Goal: Task Accomplishment & Management: Complete application form

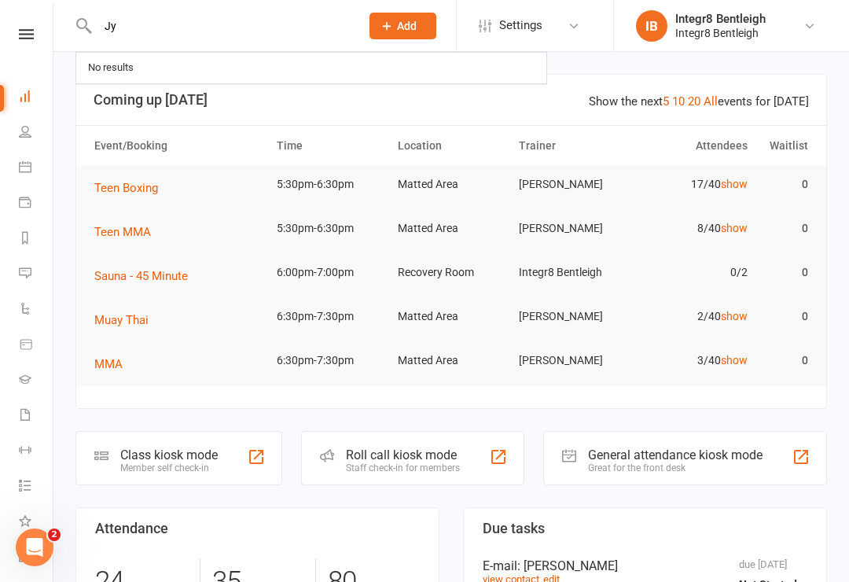
click at [276, 31] on input "Jy" at bounding box center [221, 26] width 256 height 22
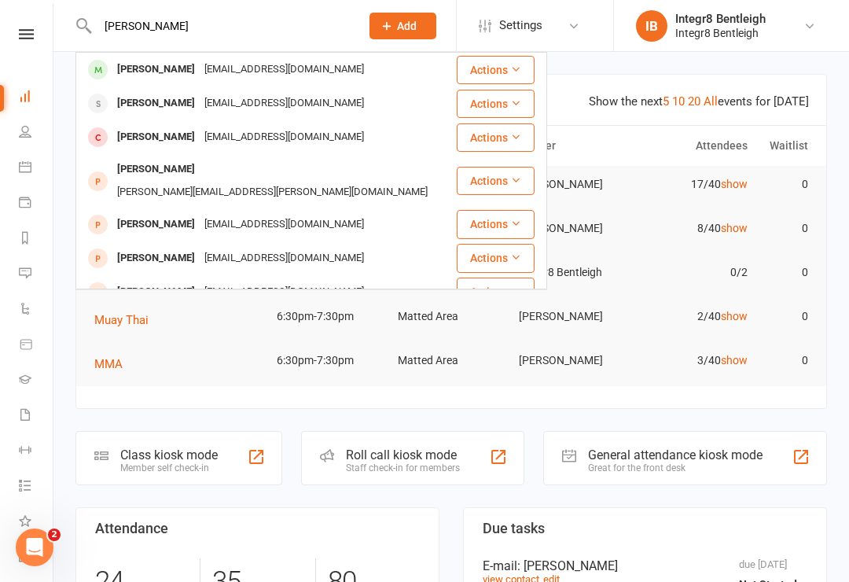
type input "[PERSON_NAME]"
click at [307, 59] on div "[EMAIL_ADDRESS][DOMAIN_NAME]" at bounding box center [284, 69] width 169 height 23
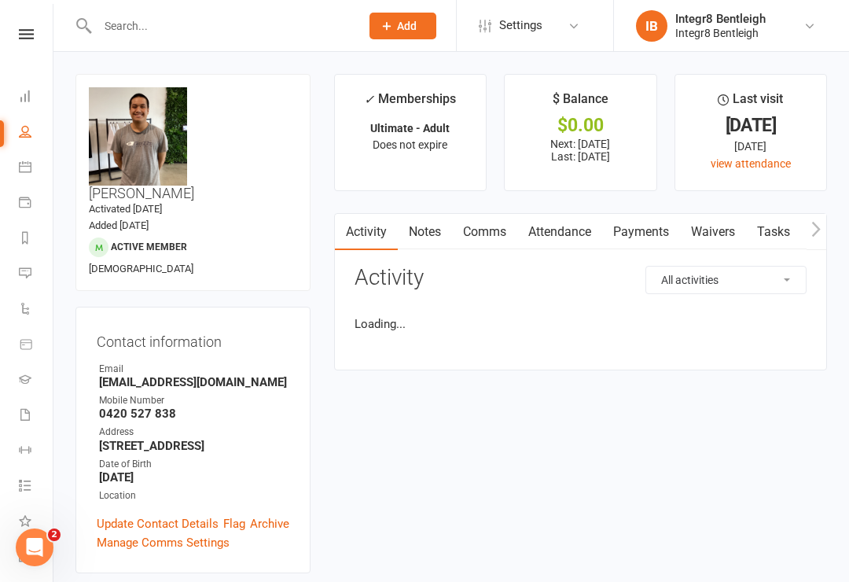
click at [716, 231] on link "Waivers" at bounding box center [713, 232] width 66 height 36
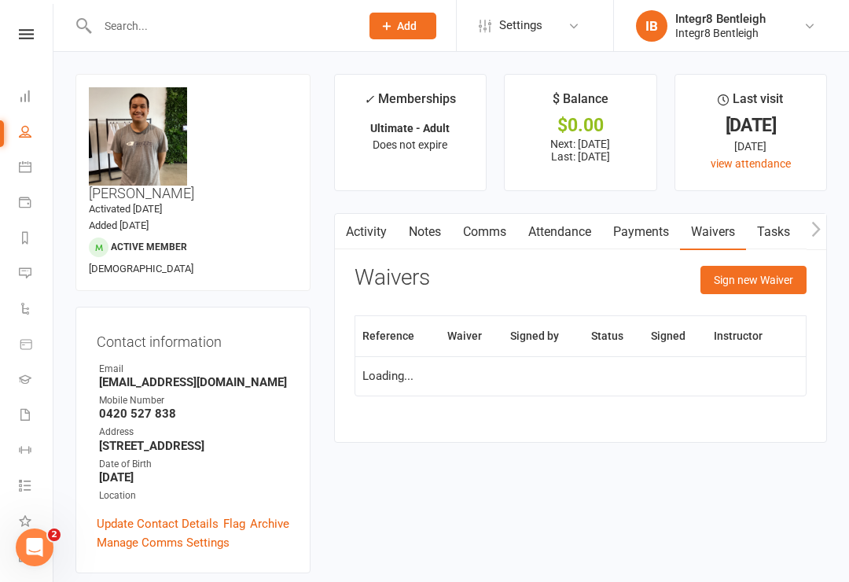
click at [742, 278] on button "Sign new Waiver" at bounding box center [754, 280] width 106 height 28
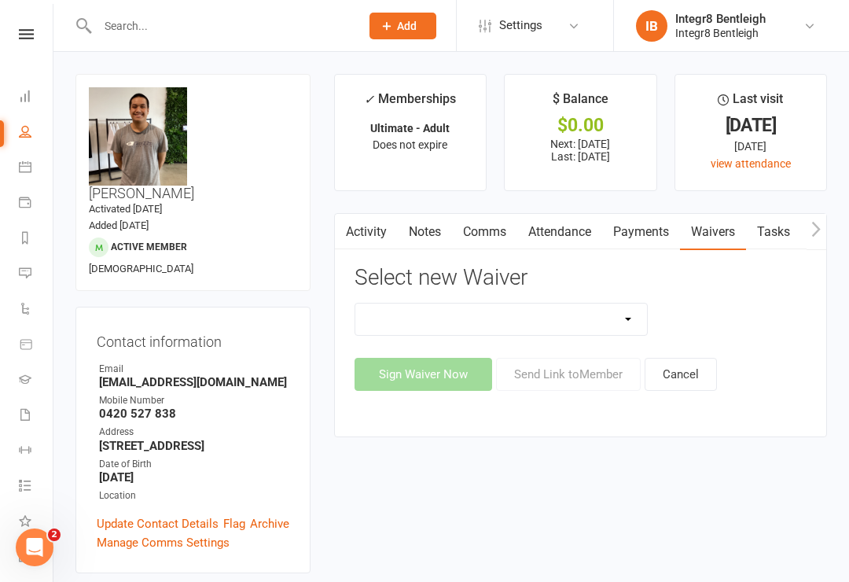
click at [584, 316] on select "10 Class Pass Cancellation Free Trial Hold Membership Document Mobility Worksho…" at bounding box center [501, 319] width 293 height 31
select select "10644"
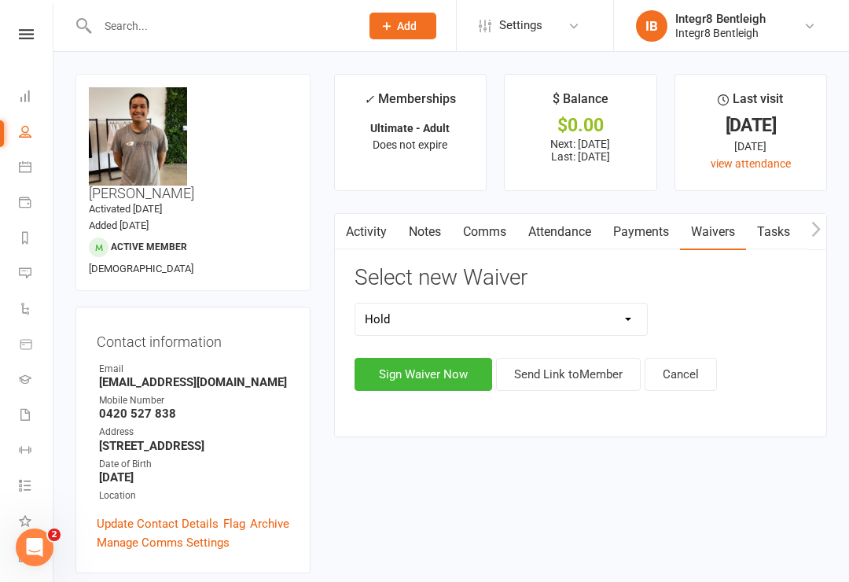
click at [429, 370] on button "Sign Waiver Now" at bounding box center [424, 374] width 138 height 33
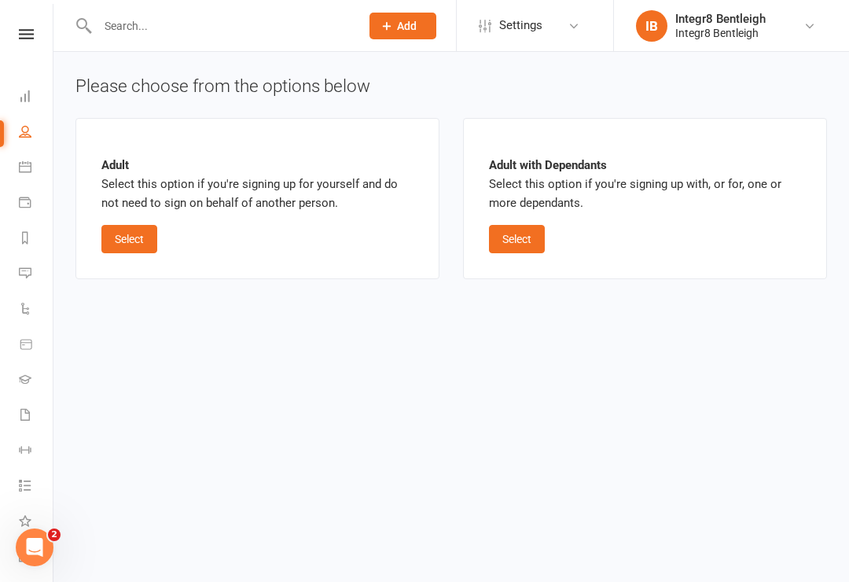
click at [134, 246] on button "Select" at bounding box center [129, 239] width 56 height 28
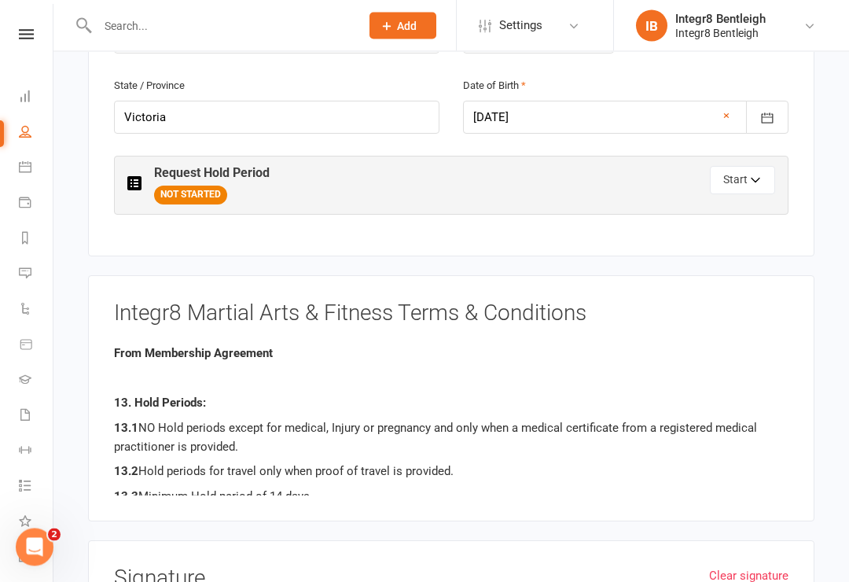
scroll to position [708, 0]
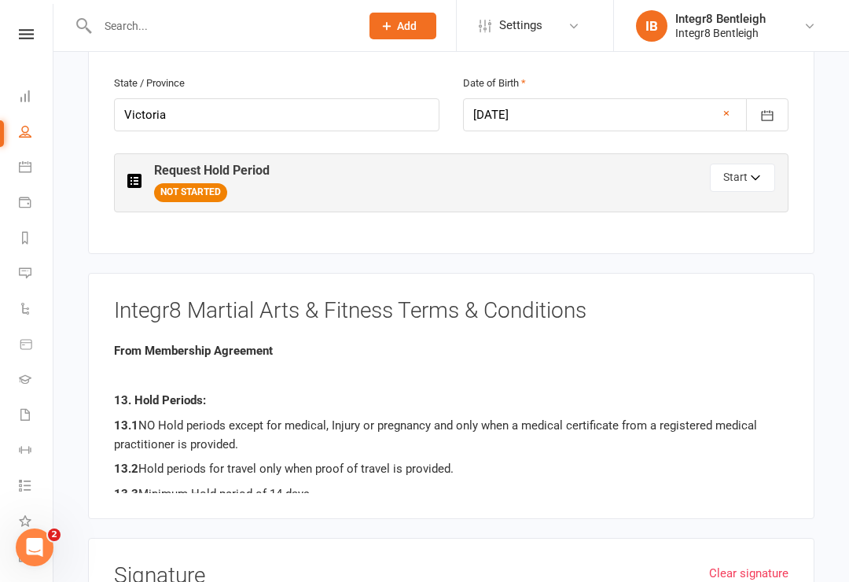
click at [759, 164] on button "Start" at bounding box center [742, 178] width 65 height 28
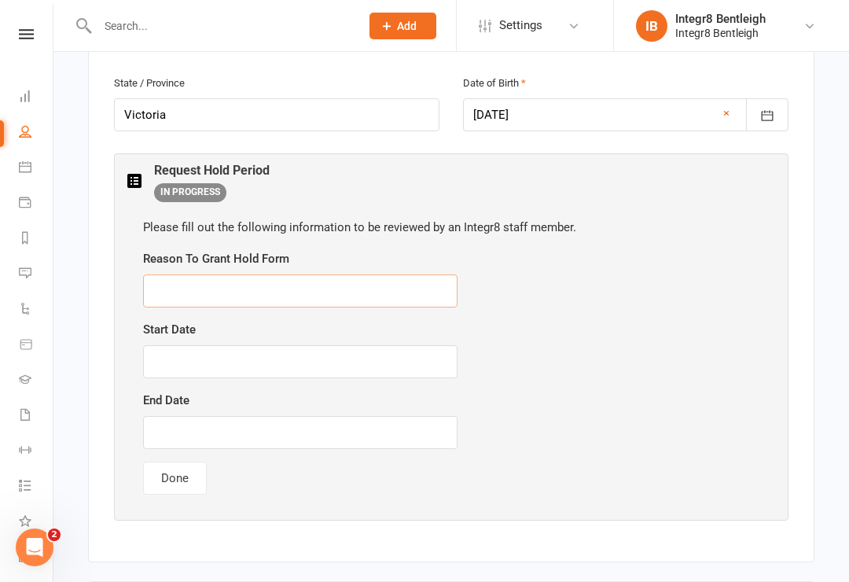
click at [333, 274] on input "text" at bounding box center [300, 290] width 315 height 33
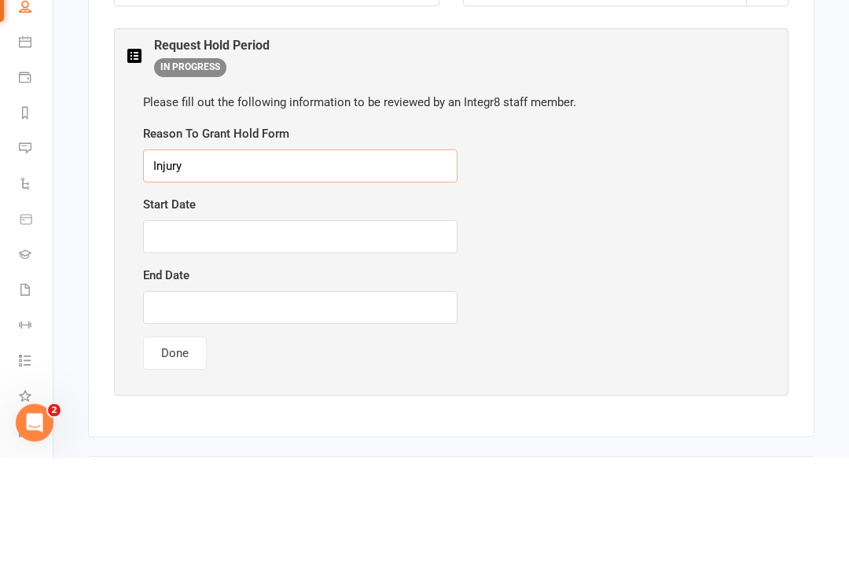
type input "Injury"
click at [322, 345] on input "text" at bounding box center [300, 361] width 315 height 33
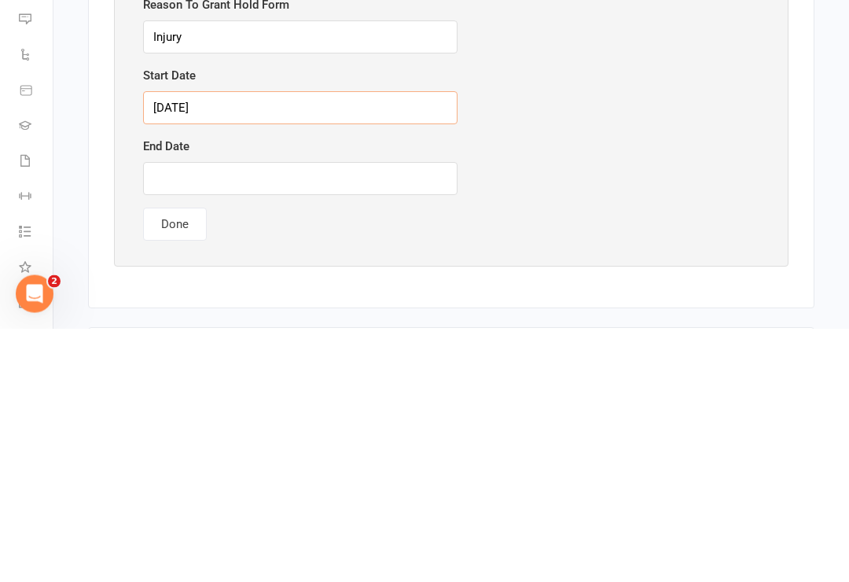
type input "[DATE]"
click at [412, 416] on input "text" at bounding box center [300, 432] width 315 height 33
type input "[DATE]"
click at [181, 462] on button "Done" at bounding box center [175, 478] width 64 height 33
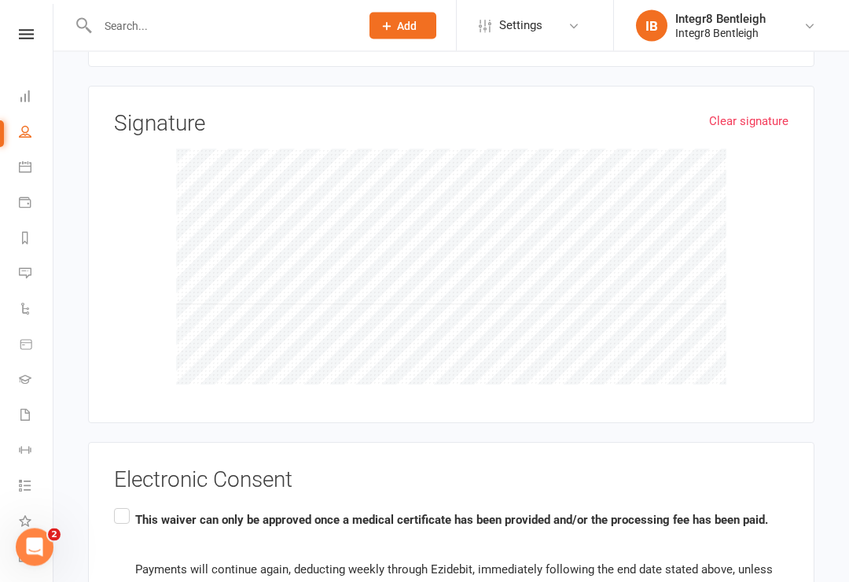
scroll to position [1160, 0]
click at [125, 505] on label "This waiver can only be approved once a medical certificate has been provided a…" at bounding box center [451, 589] width 675 height 168
click at [124, 505] on input "This waiver can only be approved once a medical certificate has been provided a…" at bounding box center [119, 505] width 10 height 0
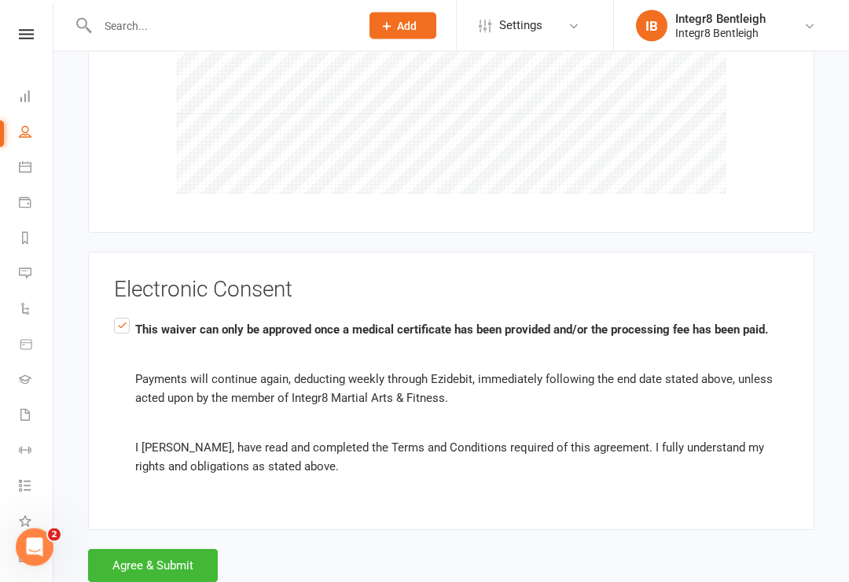
scroll to position [1362, 0]
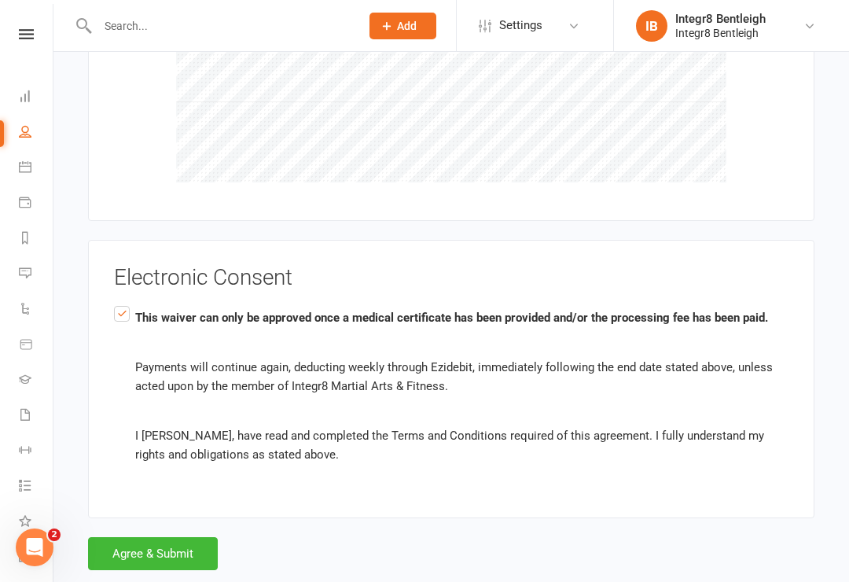
click at [136, 537] on button "Agree & Submit" at bounding box center [153, 553] width 130 height 33
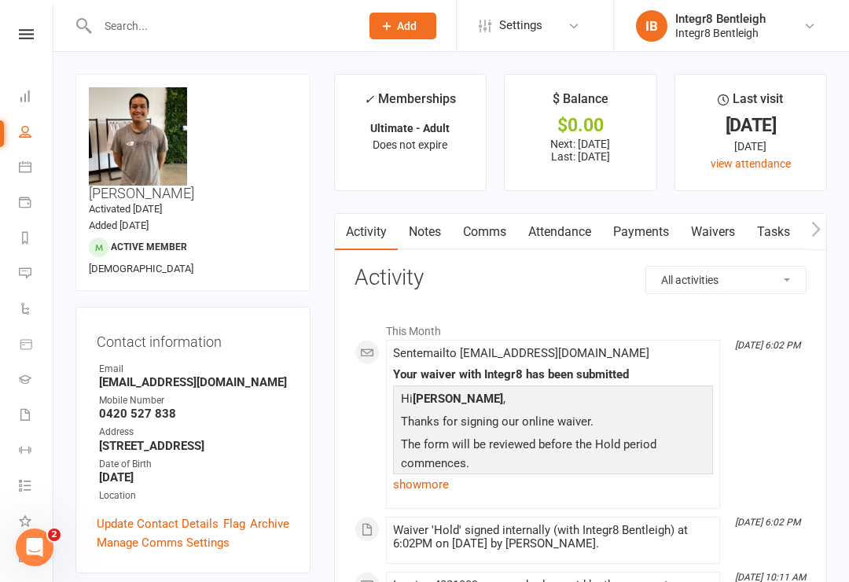
click at [240, 35] on input "text" at bounding box center [221, 26] width 256 height 22
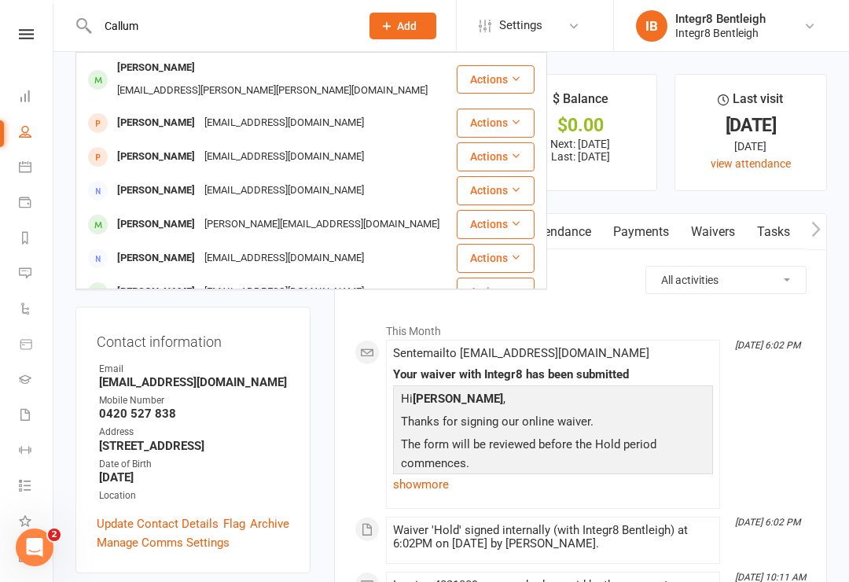
type input "Callum"
click at [315, 83] on div "[PERSON_NAME] [EMAIL_ADDRESS][PERSON_NAME][PERSON_NAME][DOMAIN_NAME]" at bounding box center [266, 79] width 378 height 52
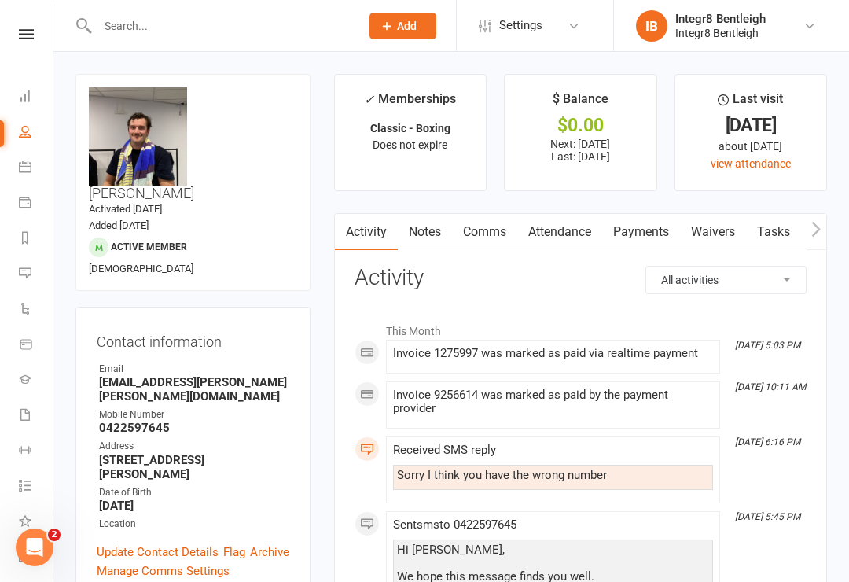
click at [719, 231] on link "Waivers" at bounding box center [713, 232] width 66 height 36
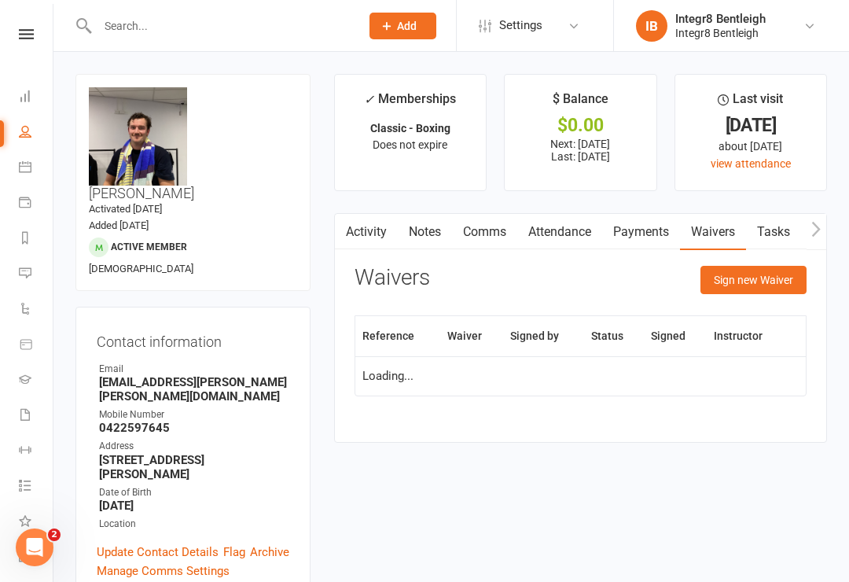
scroll to position [24, 0]
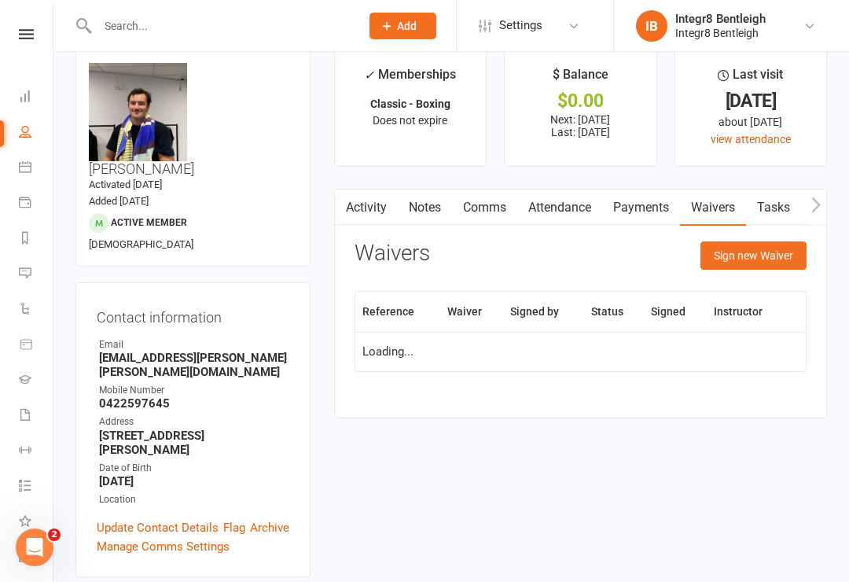
click at [750, 264] on button "Sign new Waiver" at bounding box center [754, 255] width 106 height 28
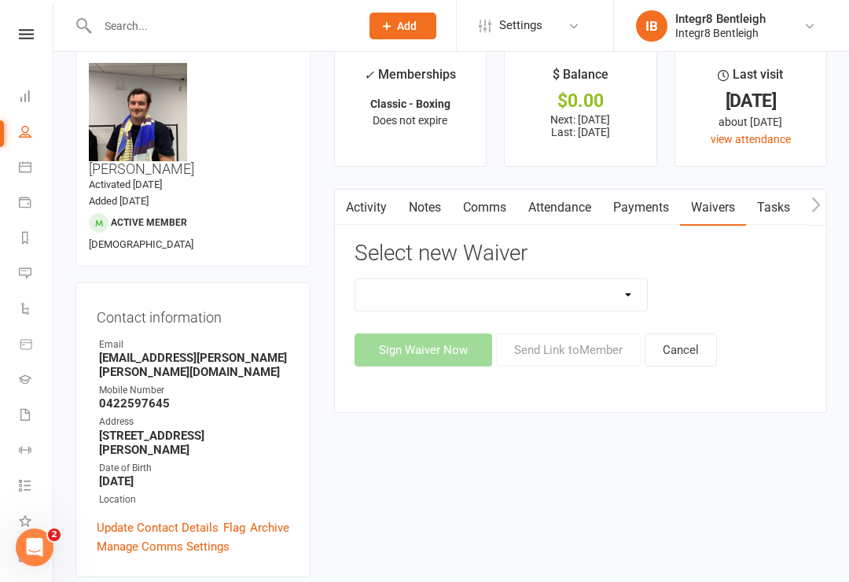
click at [545, 285] on select "10 Class Pass Cancellation Free Trial Hold Membership Document Mobility Worksho…" at bounding box center [501, 294] width 293 height 31
select select "10625"
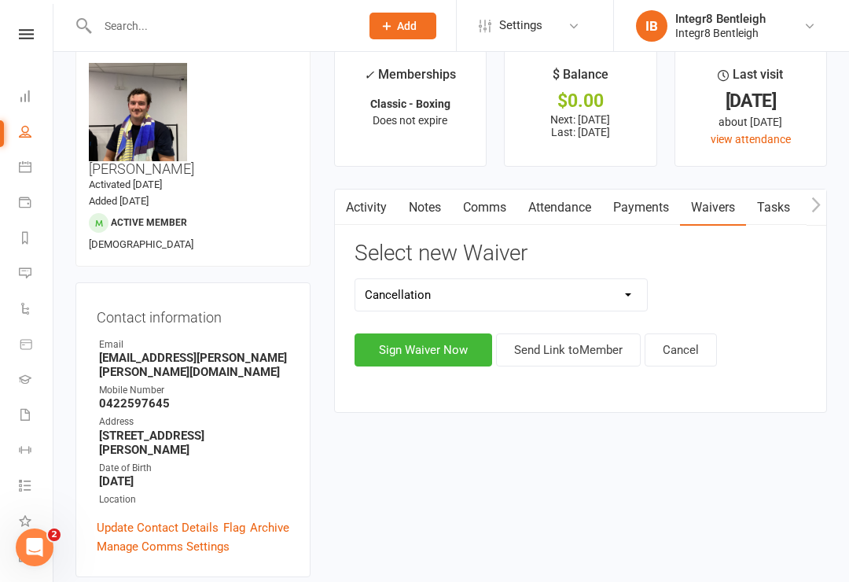
click at [429, 346] on button "Sign Waiver Now" at bounding box center [424, 349] width 138 height 33
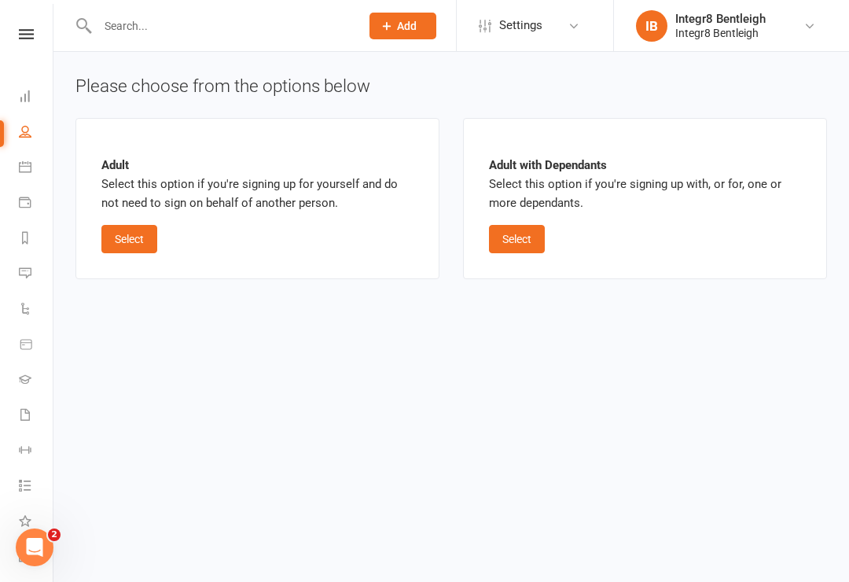
click at [157, 215] on div "Adult Select this option if you're signing up for yourself and do not need to s…" at bounding box center [257, 198] width 312 height 109
click at [138, 241] on button "Select" at bounding box center [129, 239] width 56 height 28
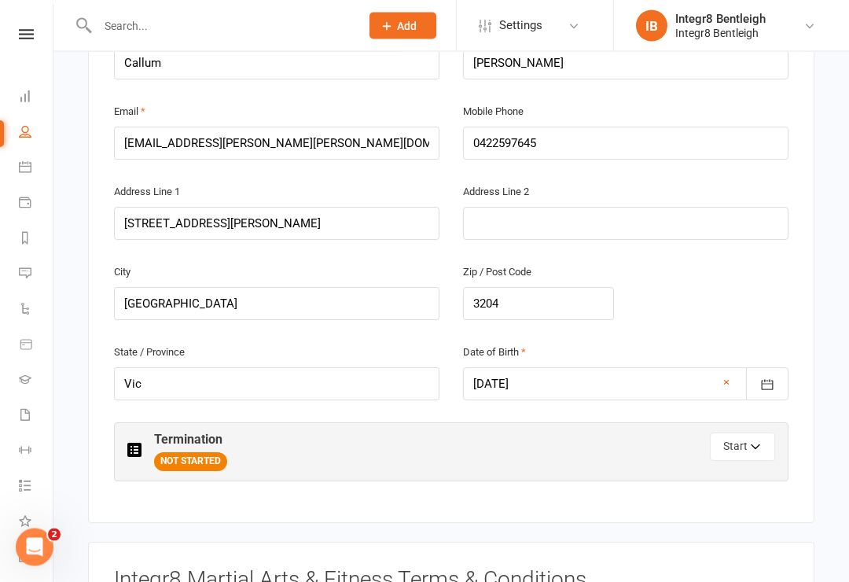
scroll to position [512, 0]
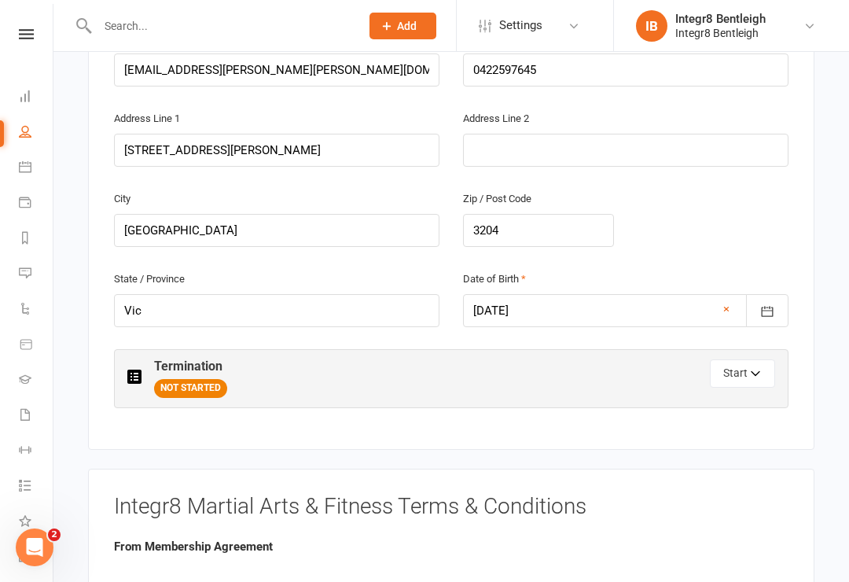
click at [756, 370] on icon "button" at bounding box center [756, 375] width 11 height 11
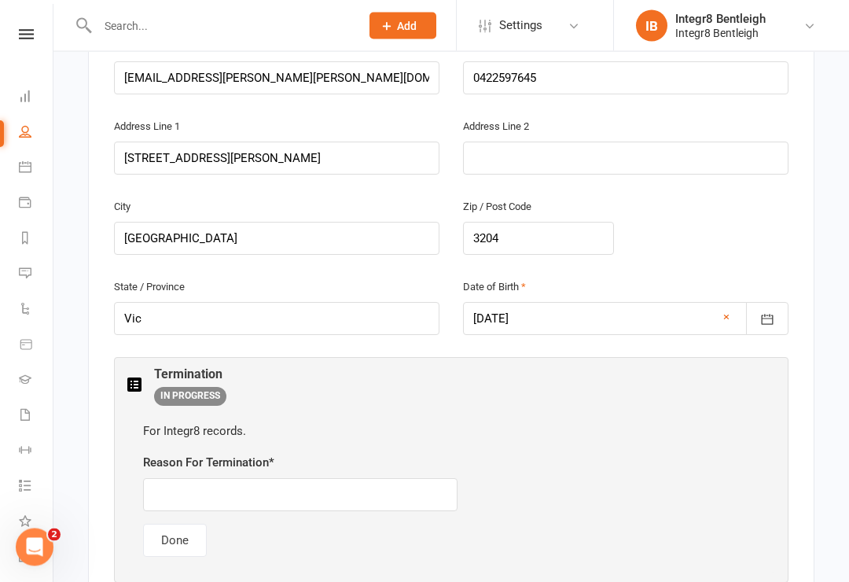
scroll to position [504, 0]
click at [319, 478] on input "text" at bounding box center [300, 494] width 315 height 33
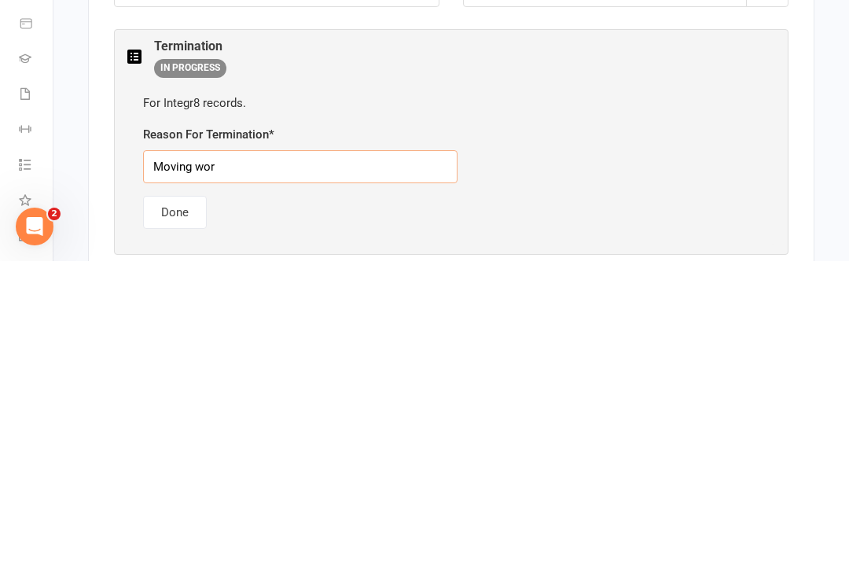
type input "Moving work"
click at [186, 517] on button "Done" at bounding box center [175, 533] width 64 height 33
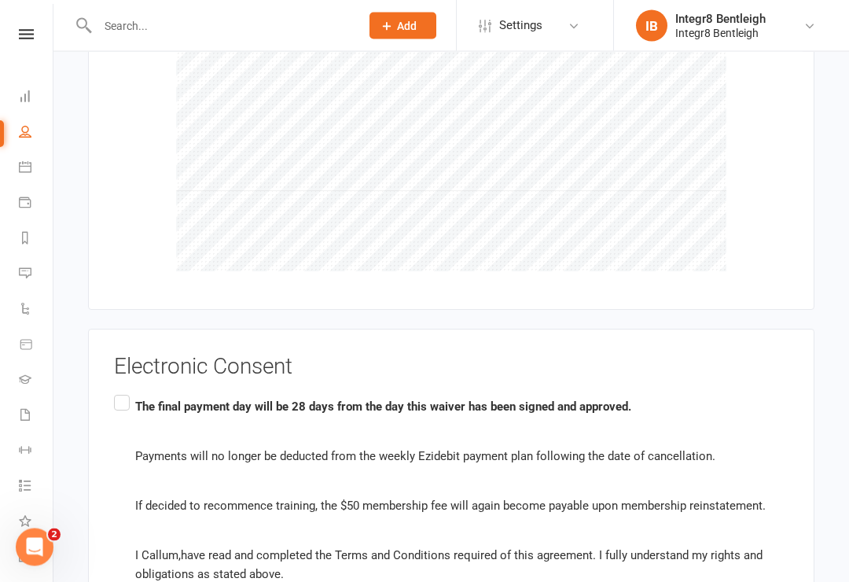
scroll to position [1273, 0]
click at [120, 392] on label "The final payment day will be 28 days from the day this waiver has been signed …" at bounding box center [451, 491] width 675 height 198
click at [120, 392] on input "The final payment day will be 28 days from the day this waiver has been signed …" at bounding box center [119, 392] width 10 height 0
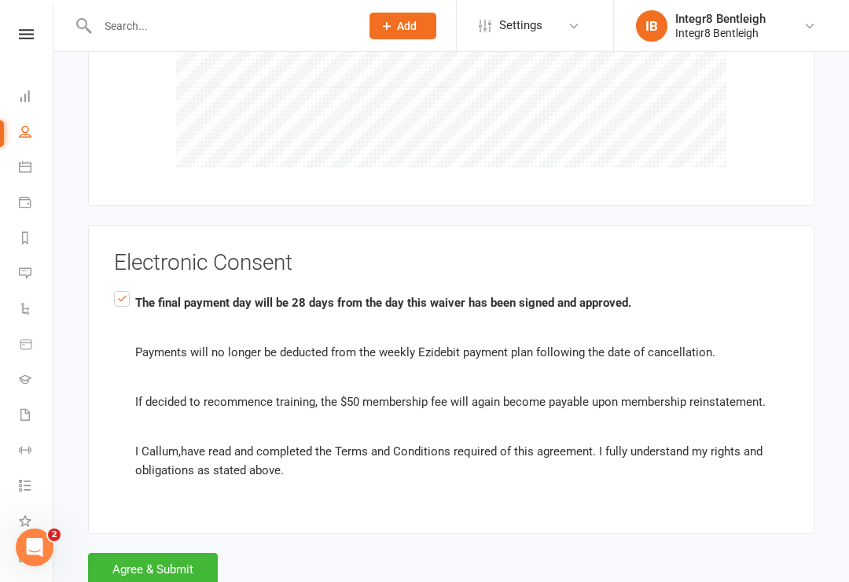
scroll to position [1393, 0]
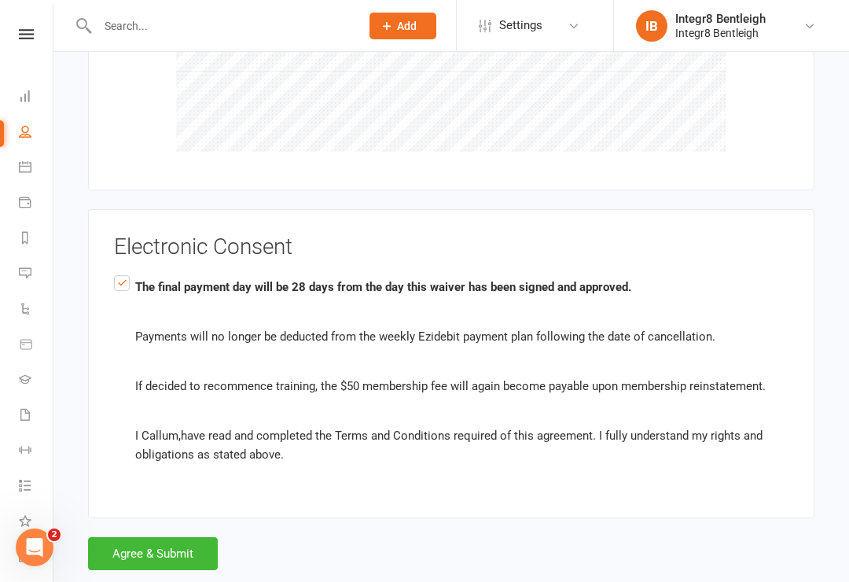
click at [179, 537] on button "Agree & Submit" at bounding box center [153, 553] width 130 height 33
